Goal: Information Seeking & Learning: Learn about a topic

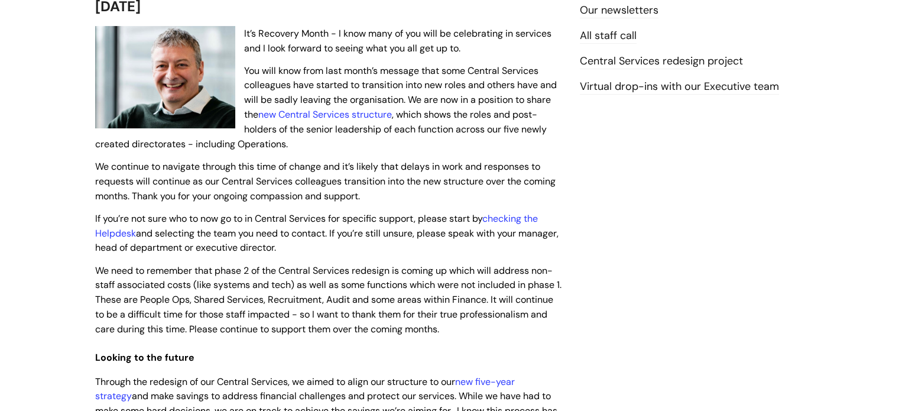
scroll to position [326, 0]
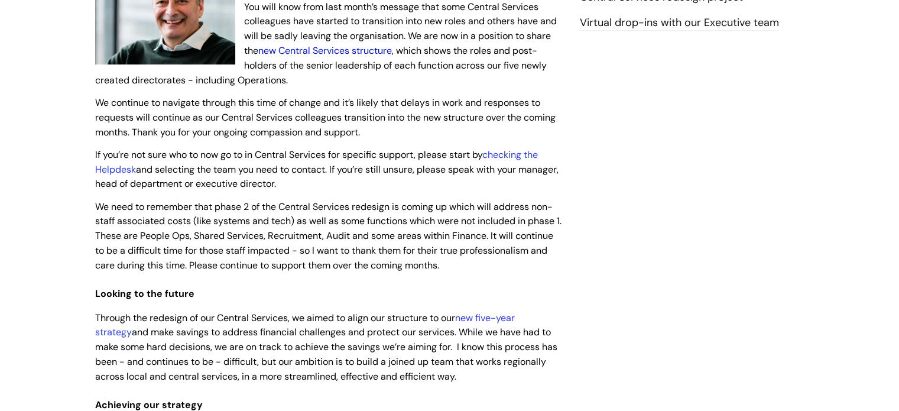
click at [344, 47] on link "new Central Services structure" at bounding box center [325, 50] width 134 height 12
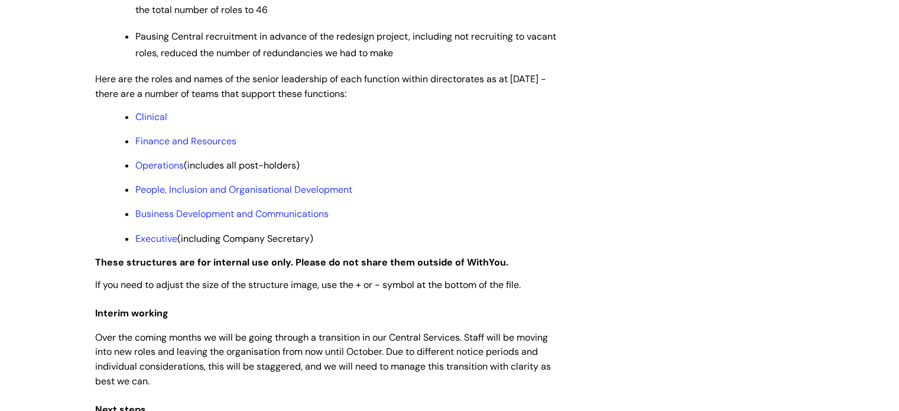
scroll to position [953, 0]
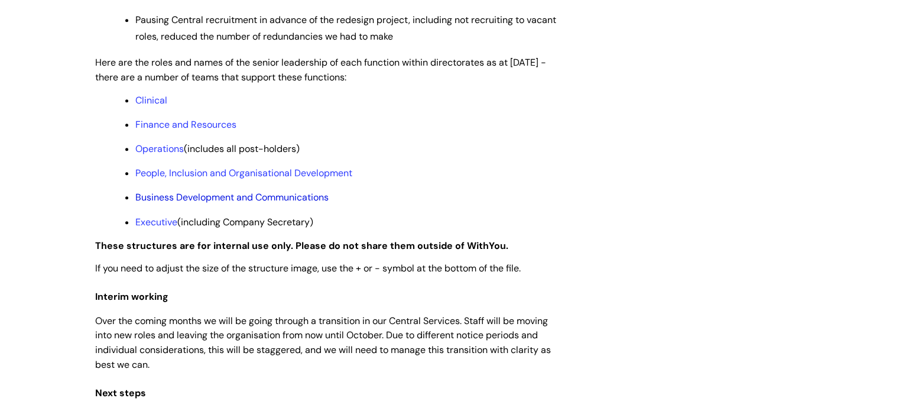
click at [309, 203] on link "Business Development and Communications" at bounding box center [231, 197] width 193 height 12
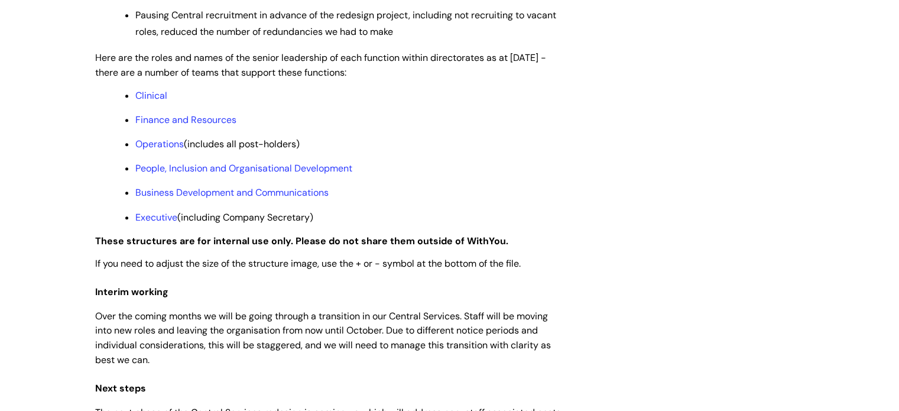
scroll to position [954, 0]
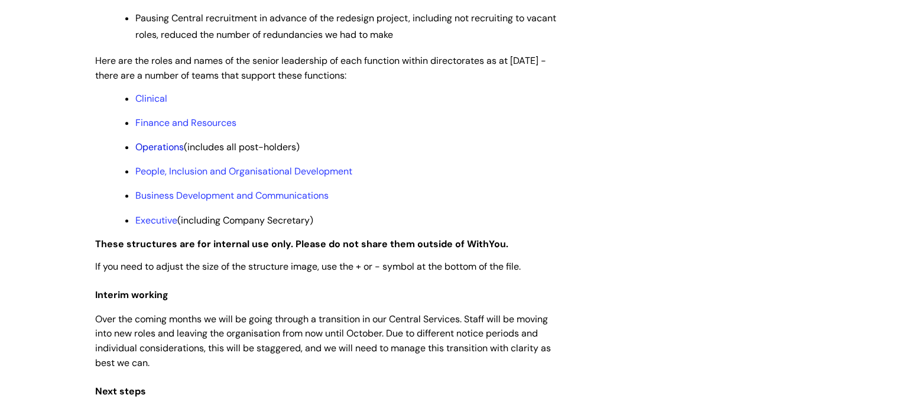
click at [157, 153] on link "Operations" at bounding box center [159, 147] width 48 height 12
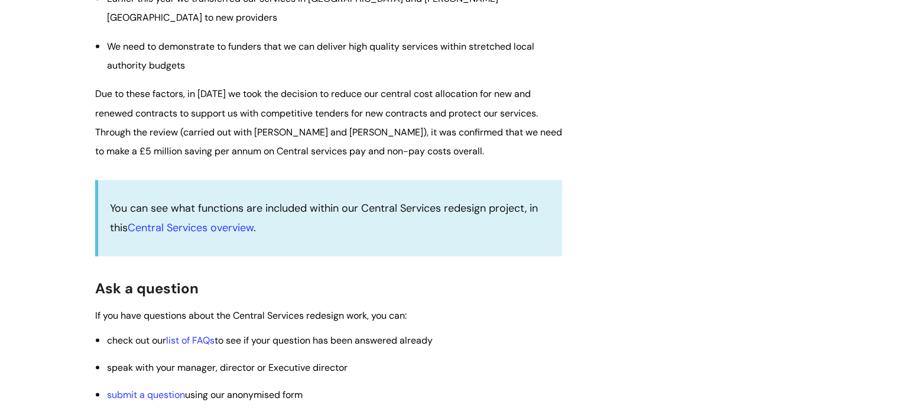
scroll to position [1767, 0]
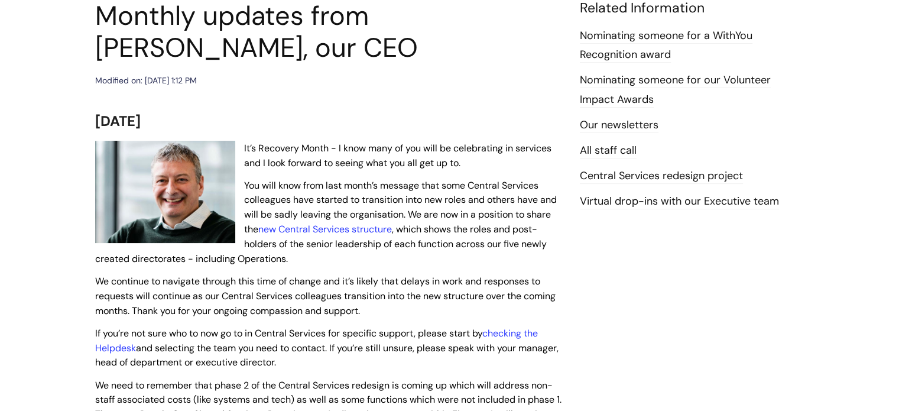
scroll to position [164, 0]
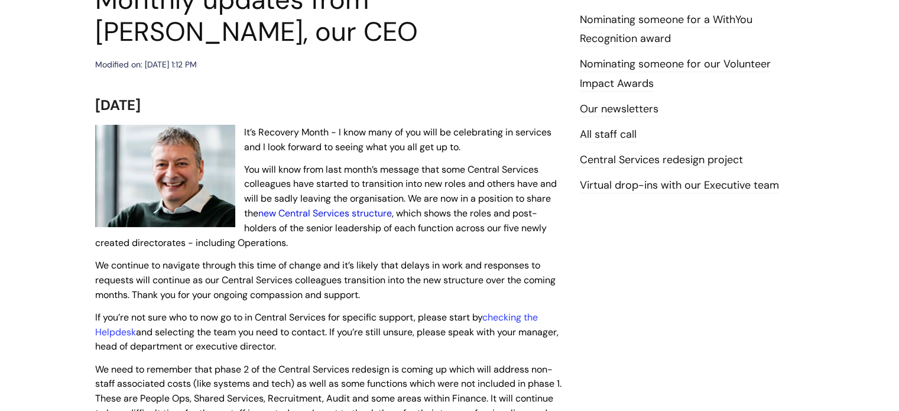
click at [371, 210] on link "new Central Services structure" at bounding box center [325, 213] width 134 height 12
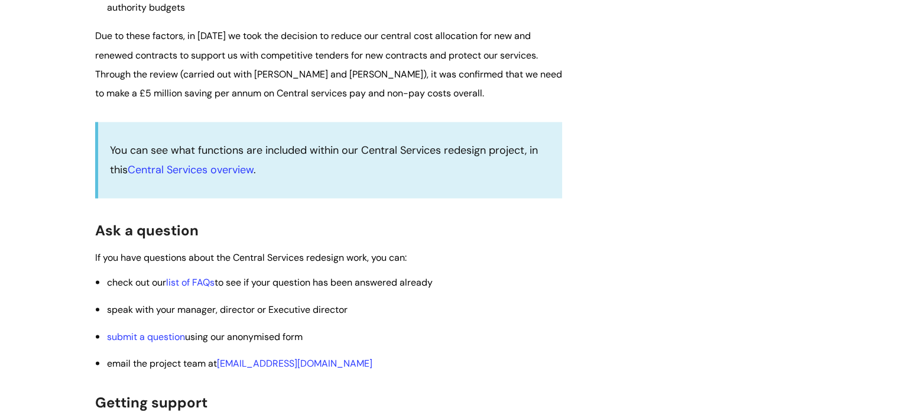
scroll to position [1795, 0]
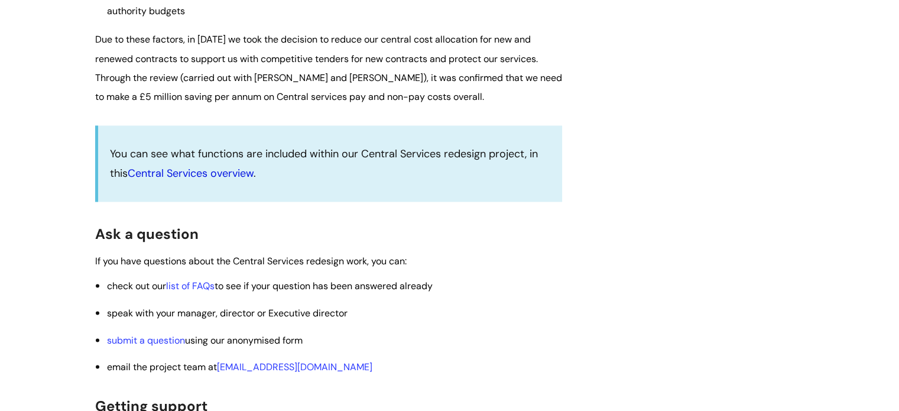
click at [149, 180] on link "Central Services overview" at bounding box center [191, 173] width 126 height 14
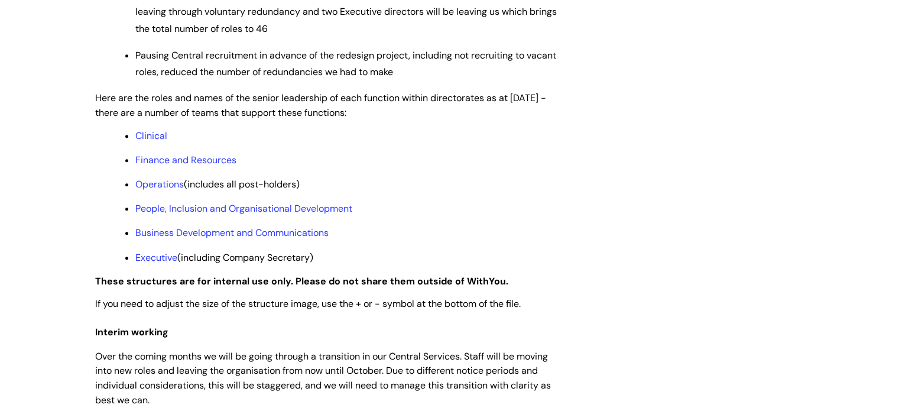
scroll to position [941, 0]
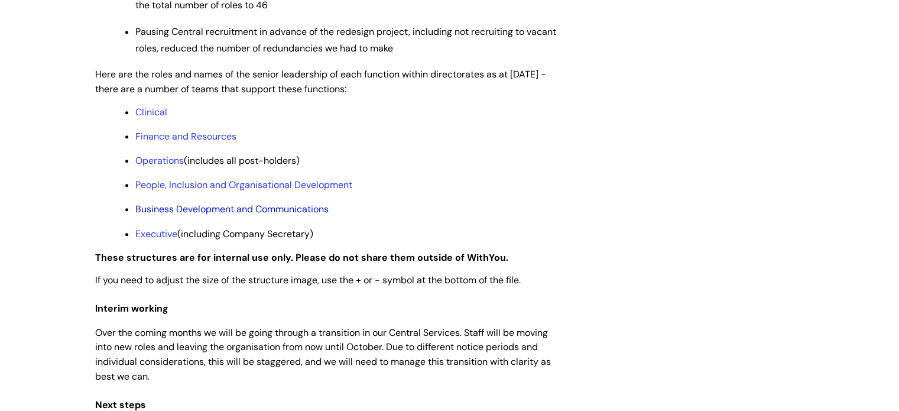
click at [308, 215] on link "Business Development and Communications" at bounding box center [231, 209] width 193 height 12
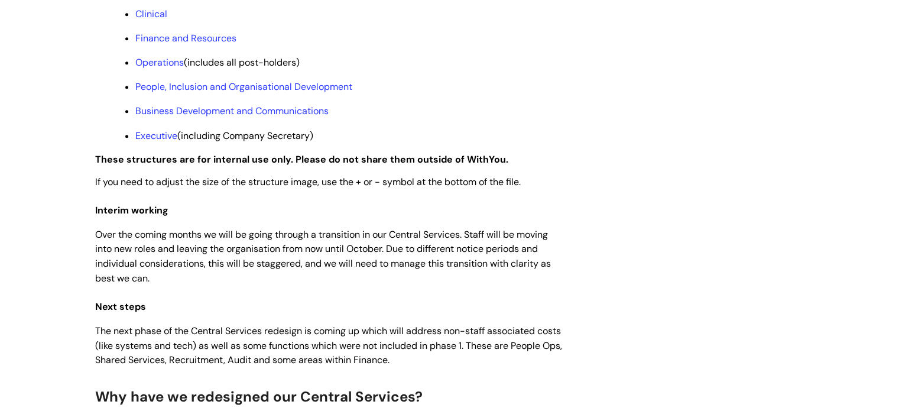
scroll to position [1035, 0]
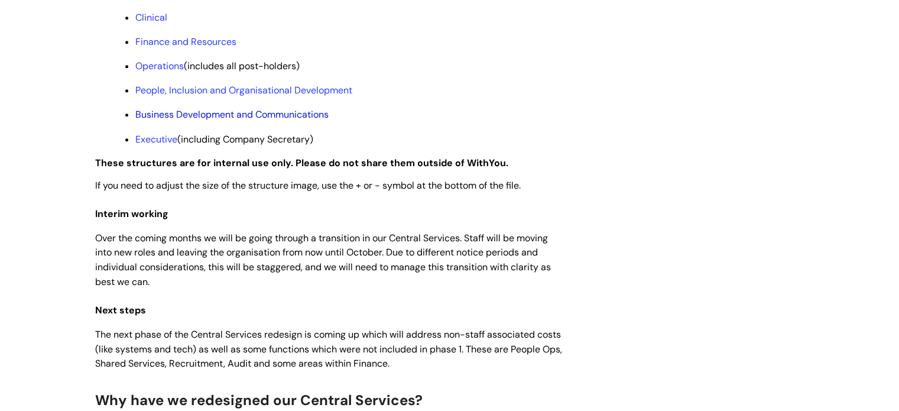
click at [247, 121] on link "Business Development and Communications" at bounding box center [231, 114] width 193 height 12
